Goal: Task Accomplishment & Management: Manage account settings

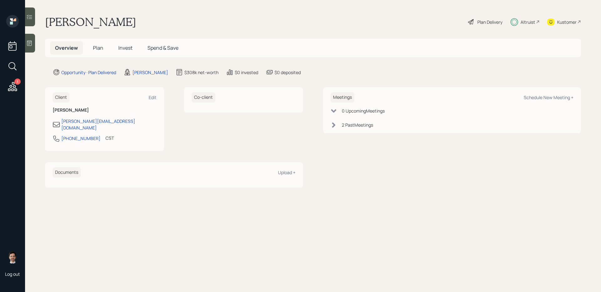
click at [124, 47] on span "Invest" at bounding box center [125, 47] width 14 height 7
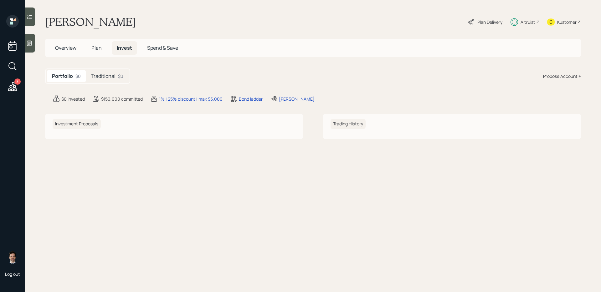
click at [113, 76] on h5 "Traditional" at bounding box center [103, 76] width 25 height 6
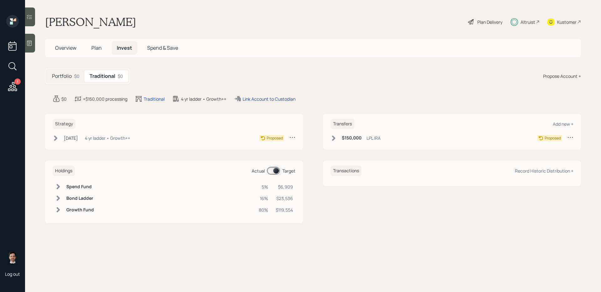
click at [281, 97] on div "Link Account to Custodian" at bounding box center [268, 99] width 53 height 7
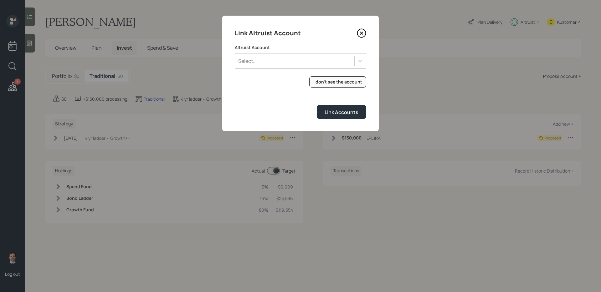
click at [317, 52] on div "Altruist Account Select..." at bounding box center [300, 56] width 131 height 24
click at [308, 58] on div "Select..." at bounding box center [294, 61] width 119 height 11
click at [279, 104] on form "Altruist Account Use Up and Down to choose options, press Enter to select the c…" at bounding box center [300, 81] width 131 height 74
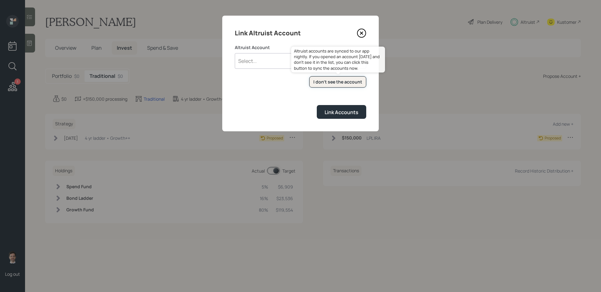
click at [329, 82] on div "I don't see the account" at bounding box center [337, 82] width 49 height 6
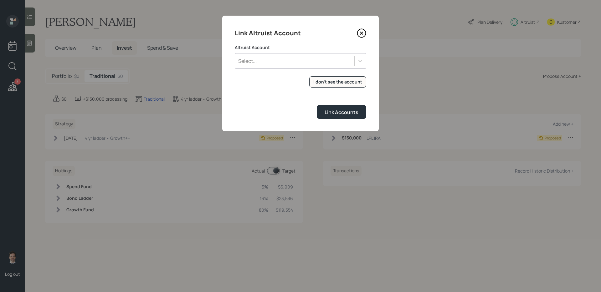
click at [318, 56] on div "Select..." at bounding box center [294, 61] width 119 height 11
click at [269, 117] on div "Link Accounts" at bounding box center [300, 111] width 131 height 13
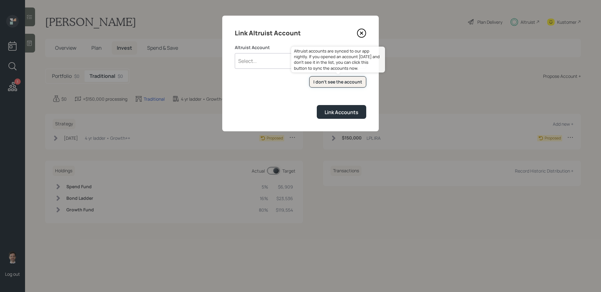
click at [349, 82] on div "I don't see the account" at bounding box center [337, 82] width 49 height 6
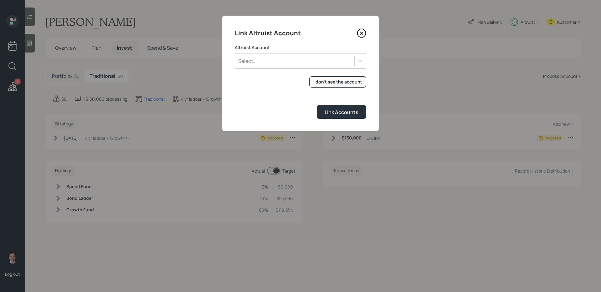
click at [296, 58] on div "Select..." at bounding box center [294, 61] width 119 height 11
click at [262, 126] on div "Link Altruist Account Altruist Account Use Up and Down to choose options, press…" at bounding box center [300, 74] width 156 height 116
click at [361, 30] on icon at bounding box center [361, 32] width 9 height 9
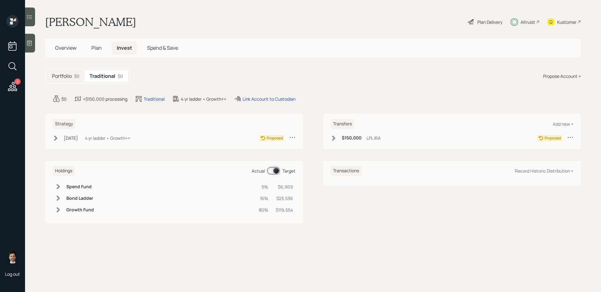
click at [57, 139] on icon at bounding box center [56, 138] width 6 height 6
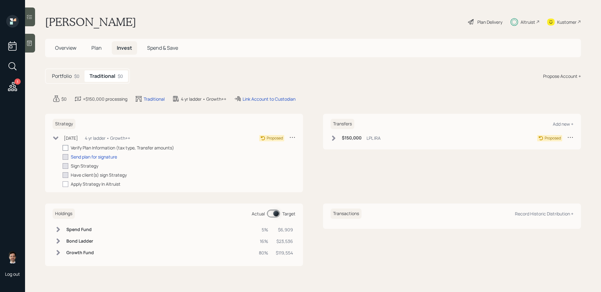
click at [66, 150] on div at bounding box center [66, 148] width 6 height 6
click at [63, 148] on input "checkbox" at bounding box center [62, 148] width 0 height 0
checkbox input "true"
click at [86, 156] on div "Send plan for signature" at bounding box center [94, 157] width 46 height 7
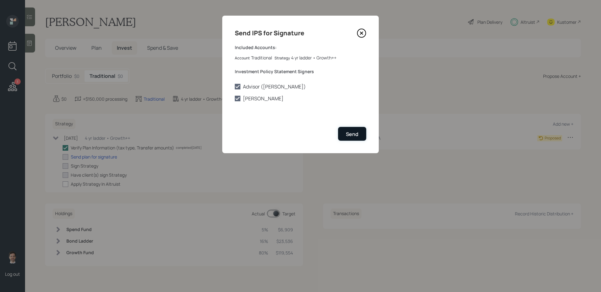
click at [345, 136] on button "Send" at bounding box center [352, 133] width 28 height 13
checkbox input "true"
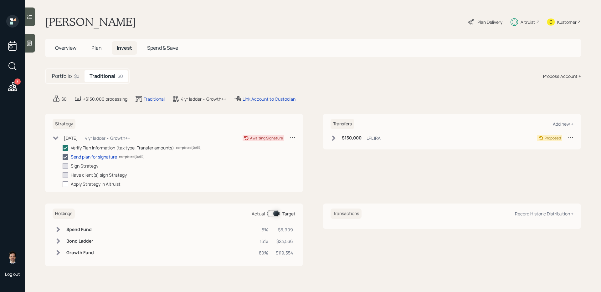
click at [68, 70] on div "Portfolio $0 Traditional $0" at bounding box center [87, 76] width 85 height 15
click at [63, 79] on h5 "Portfolio" at bounding box center [62, 76] width 20 height 6
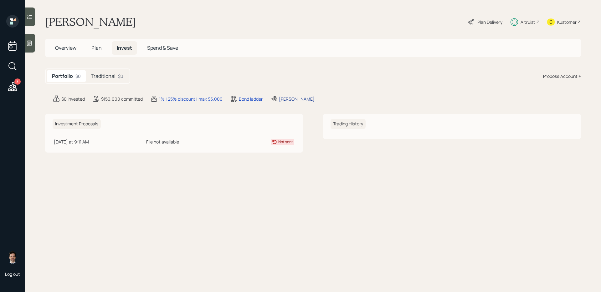
click at [290, 99] on div "Jones, Shirley" at bounding box center [297, 99] width 36 height 7
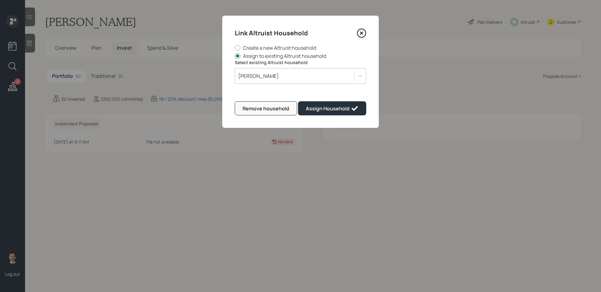
click at [351, 75] on div "Jones, Shirley" at bounding box center [294, 76] width 119 height 11
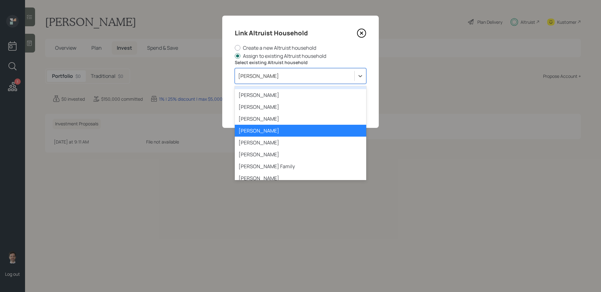
scroll to position [415, 0]
click at [294, 141] on div "Jones, Shirley" at bounding box center [300, 142] width 131 height 12
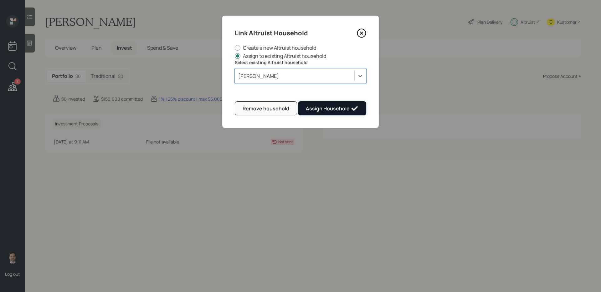
click at [328, 110] on div "Assign Household" at bounding box center [332, 109] width 53 height 8
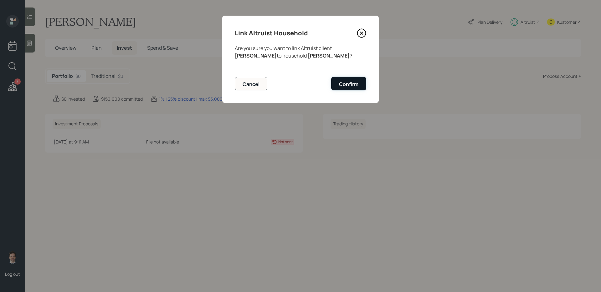
click at [346, 90] on button "Confirm" at bounding box center [348, 83] width 35 height 13
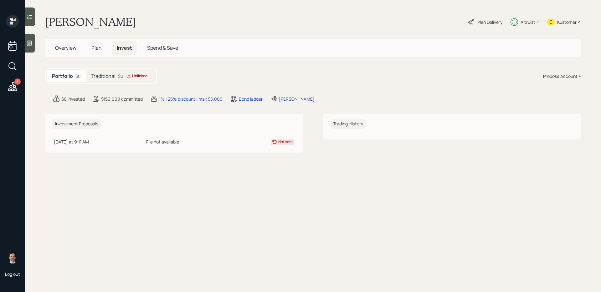
click at [121, 81] on div "Traditional $0 Unlinked" at bounding box center [120, 76] width 69 height 12
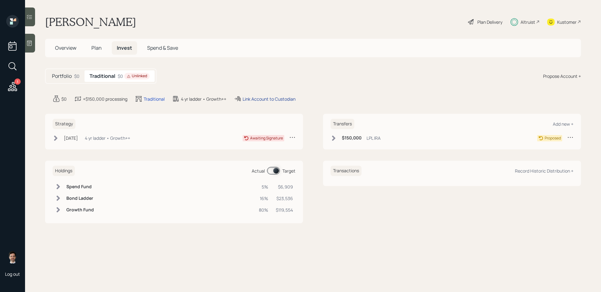
click at [267, 96] on div "Link Account to Custodian" at bounding box center [268, 99] width 53 height 7
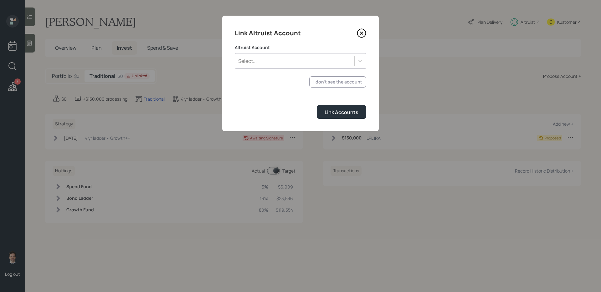
click at [303, 58] on div "Select..." at bounding box center [294, 61] width 119 height 11
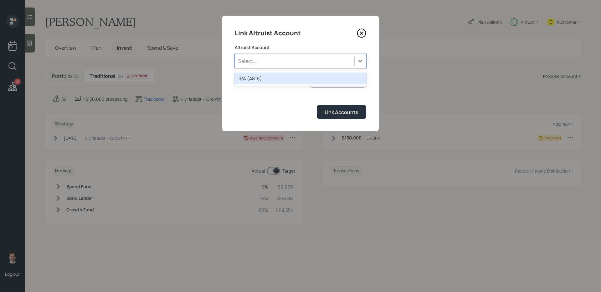
click at [284, 83] on div "IRA (4816)" at bounding box center [300, 79] width 131 height 12
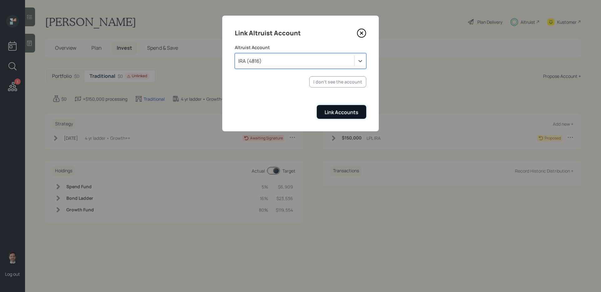
click at [339, 112] on div "Link Accounts" at bounding box center [341, 112] width 34 height 7
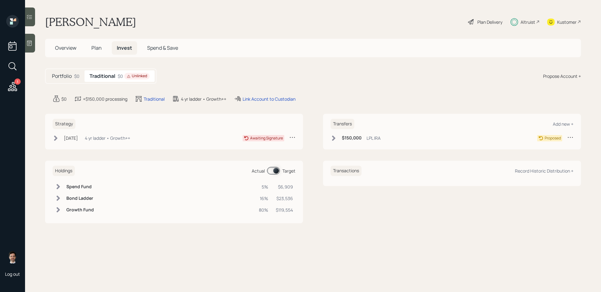
click at [332, 139] on icon at bounding box center [333, 138] width 6 height 6
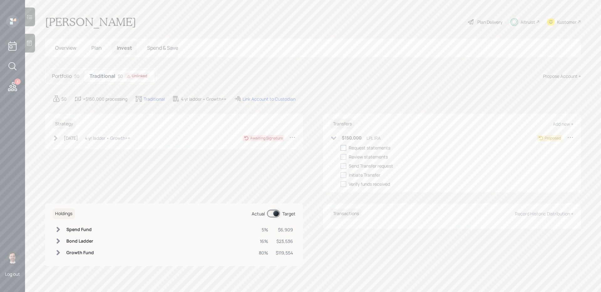
click at [343, 146] on div at bounding box center [343, 148] width 6 height 6
click at [340, 148] on input "checkbox" at bounding box center [340, 148] width 0 height 0
checkbox input "true"
click at [331, 137] on icon at bounding box center [333, 137] width 5 height 3
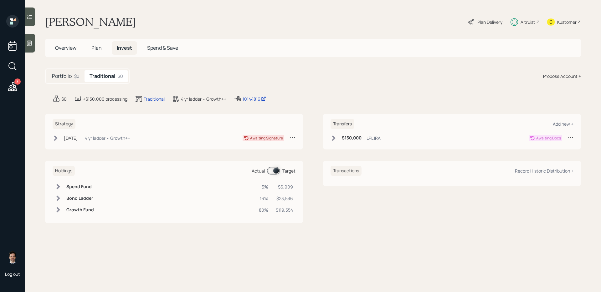
click at [333, 136] on icon at bounding box center [333, 138] width 6 height 6
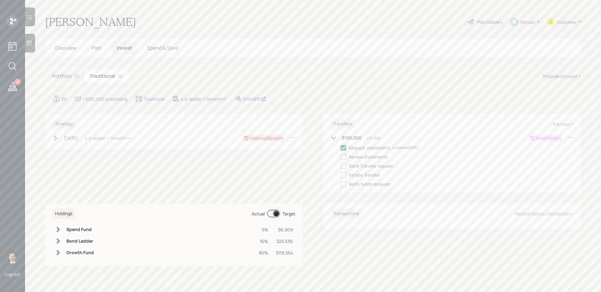
click at [345, 158] on div at bounding box center [343, 157] width 6 height 6
click at [340, 157] on input "checkbox" at bounding box center [340, 157] width 0 height 0
checkbox input "true"
click at [344, 166] on div at bounding box center [343, 166] width 6 height 6
click at [340, 166] on input "checkbox" at bounding box center [340, 166] width 0 height 0
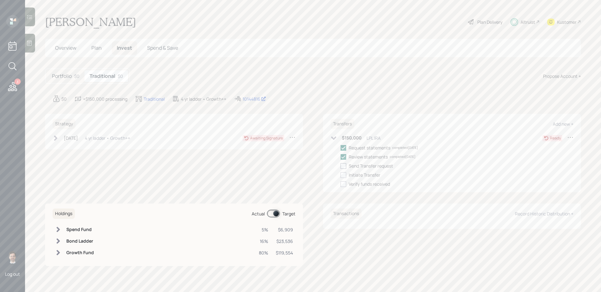
checkbox input "true"
click at [334, 138] on icon at bounding box center [333, 137] width 5 height 3
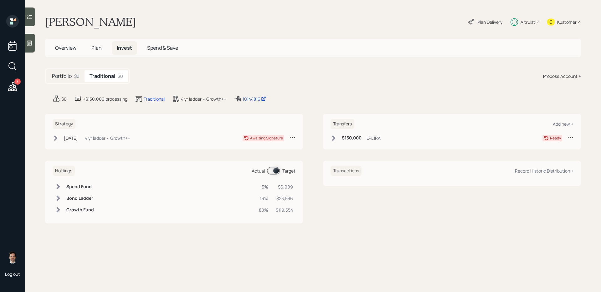
click at [10, 84] on icon at bounding box center [12, 86] width 11 height 11
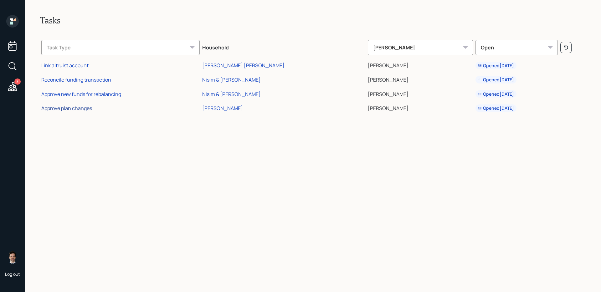
click at [78, 108] on div "Approve plan changes" at bounding box center [66, 108] width 51 height 7
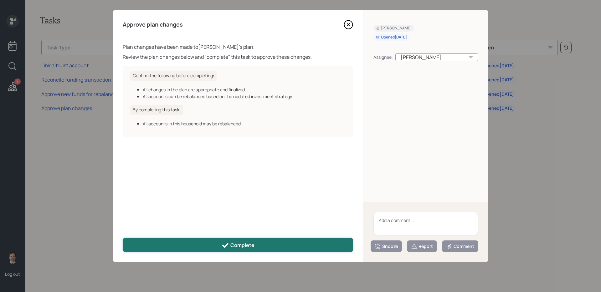
click at [252, 249] on button "Complete" at bounding box center [238, 245] width 230 height 14
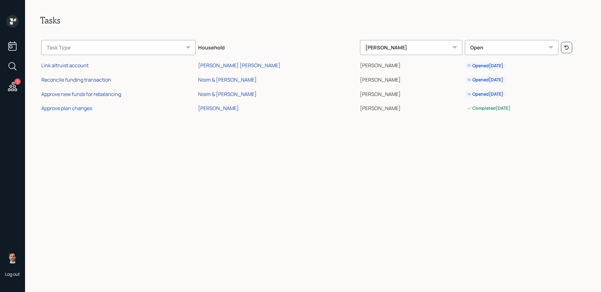
click at [85, 79] on div "Reconcile funding transaction" at bounding box center [76, 79] width 70 height 7
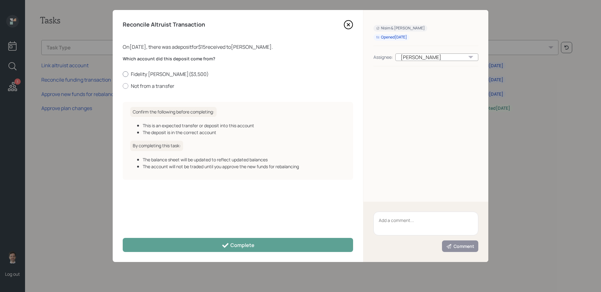
click at [157, 74] on label "Fidelity Roth IRA ( $3,500 )" at bounding box center [238, 74] width 230 height 7
click at [123, 74] on input "Fidelity Roth IRA ( $3,500 )" at bounding box center [122, 74] width 0 height 0
radio input "true"
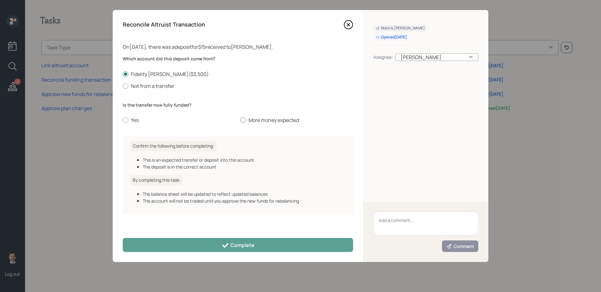
click at [262, 120] on label "More money expected" at bounding box center [296, 120] width 113 height 7
click at [240, 120] on input "More money expected" at bounding box center [240, 120] width 0 height 0
radio input "true"
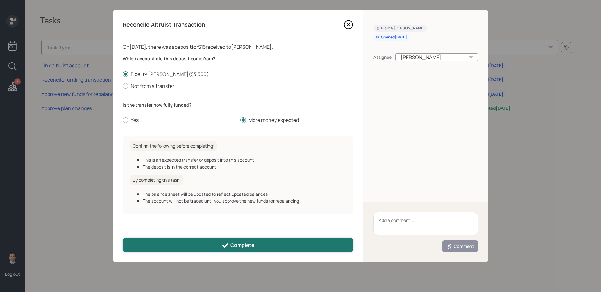
click at [254, 241] on button "Complete" at bounding box center [238, 245] width 230 height 14
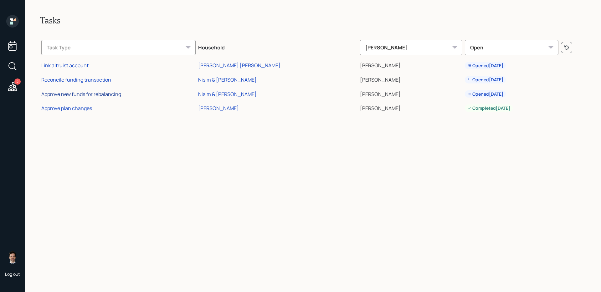
click at [90, 92] on div "Approve new funds for rebalancing" at bounding box center [81, 94] width 80 height 7
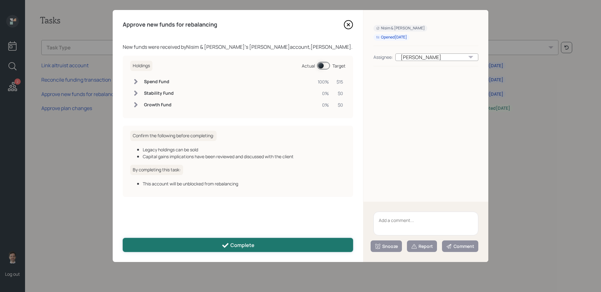
click at [204, 250] on button "Complete" at bounding box center [238, 245] width 230 height 14
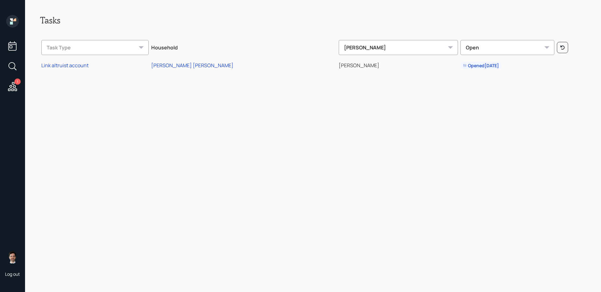
click at [8, 21] on icon at bounding box center [12, 21] width 13 height 13
